Goal: Information Seeking & Learning: Find specific fact

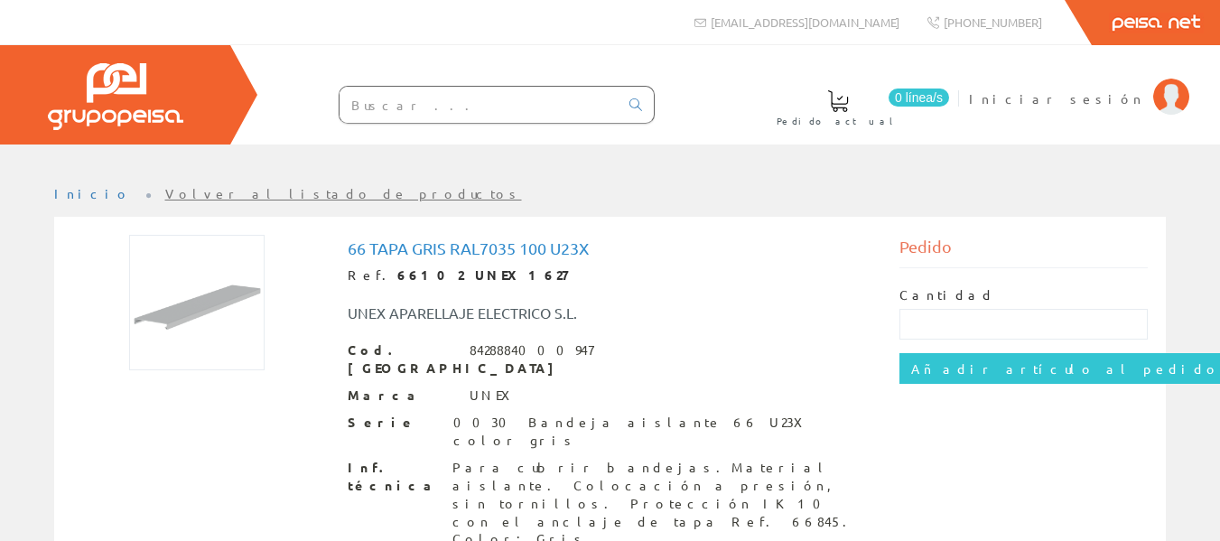
click at [267, 118] on form at bounding box center [460, 105] width 388 height 38
